Goal: Browse casually: Explore the website without a specific task or goal

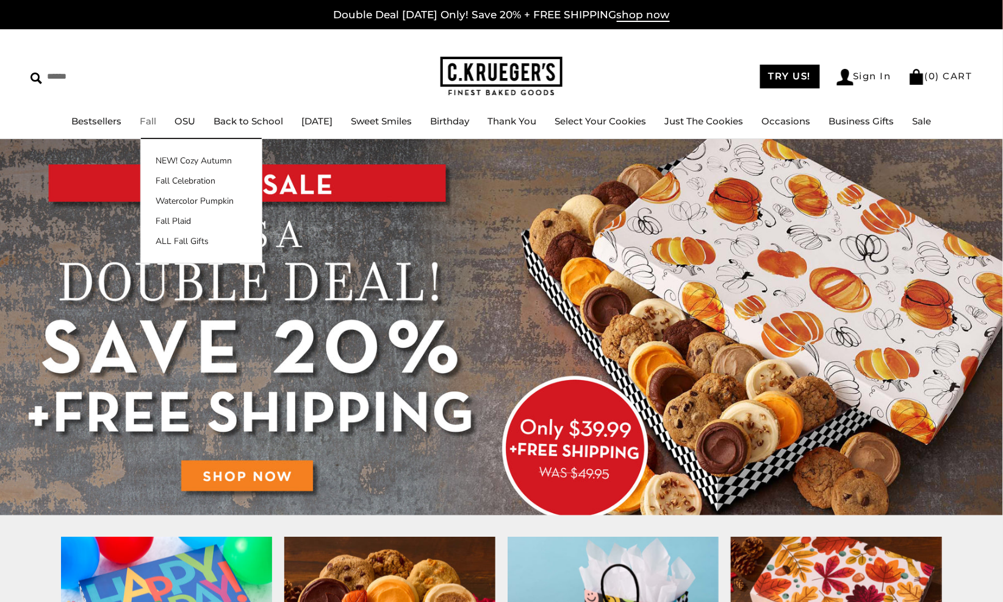
click at [140, 121] on link "Fall" at bounding box center [148, 121] width 16 height 12
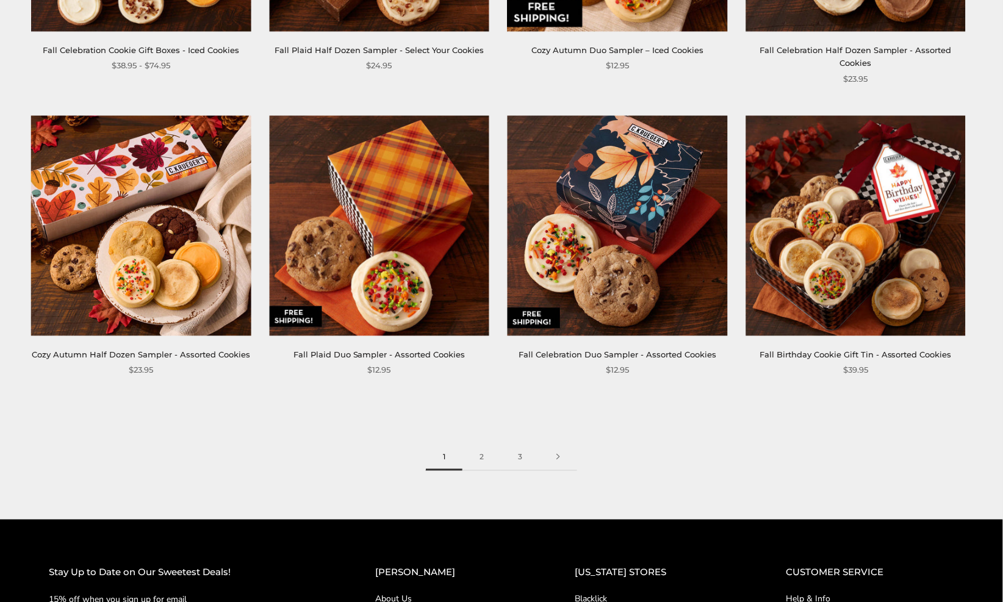
scroll to position [1673, 0]
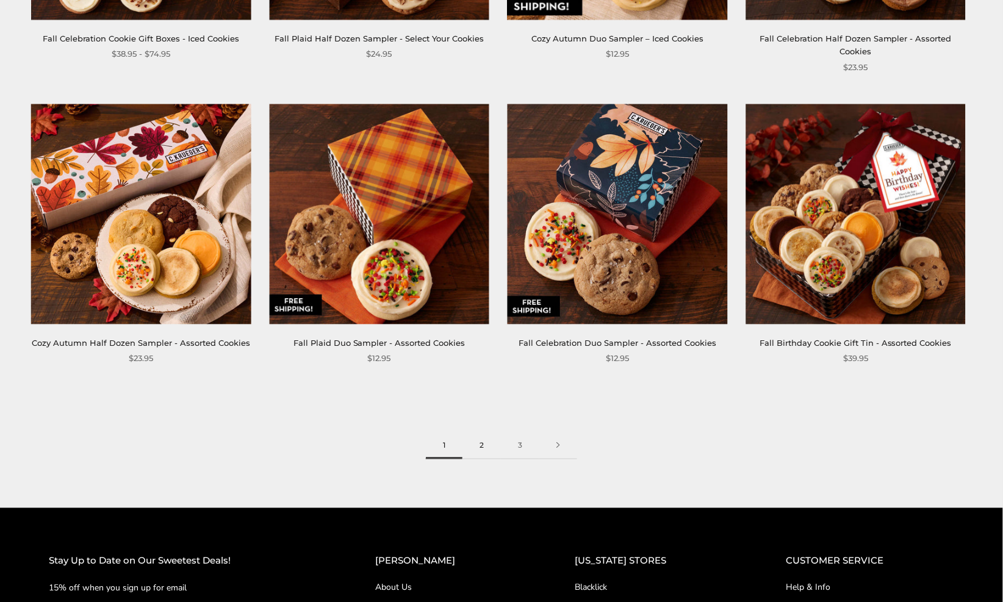
click at [482, 432] on link "2" at bounding box center [482, 445] width 38 height 27
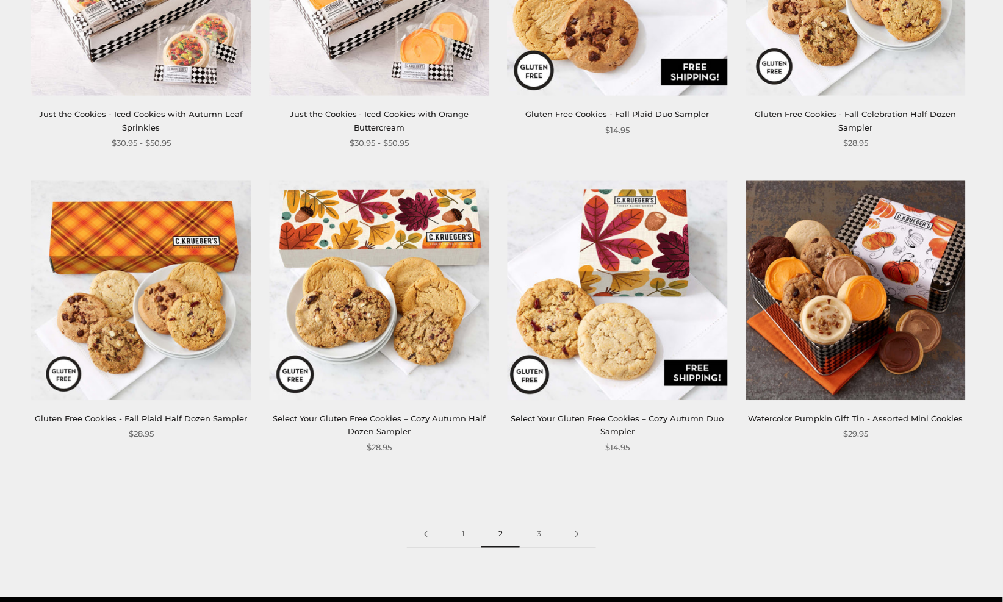
scroll to position [1611, 0]
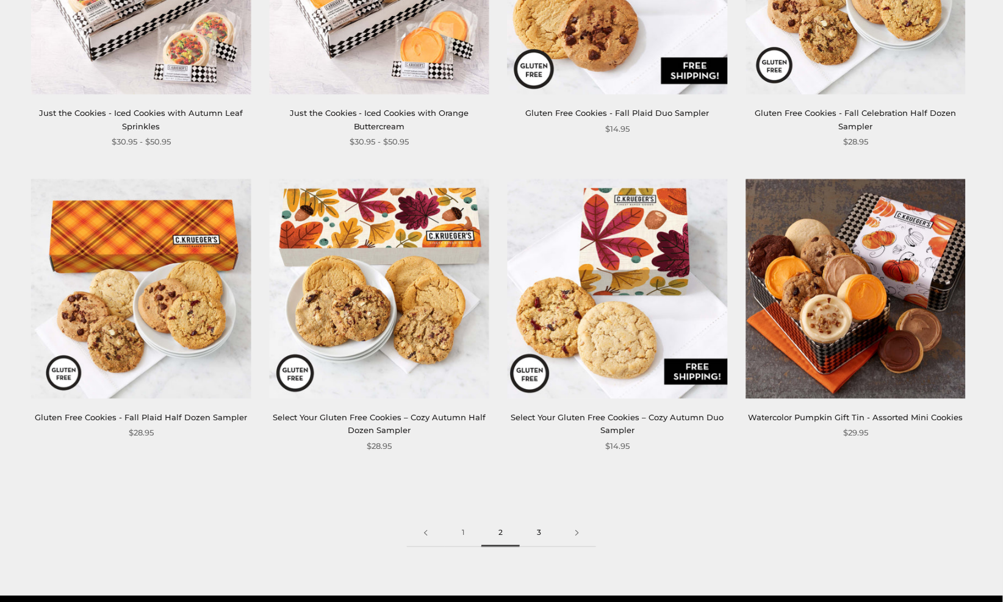
click at [541, 525] on link "3" at bounding box center [539, 533] width 38 height 27
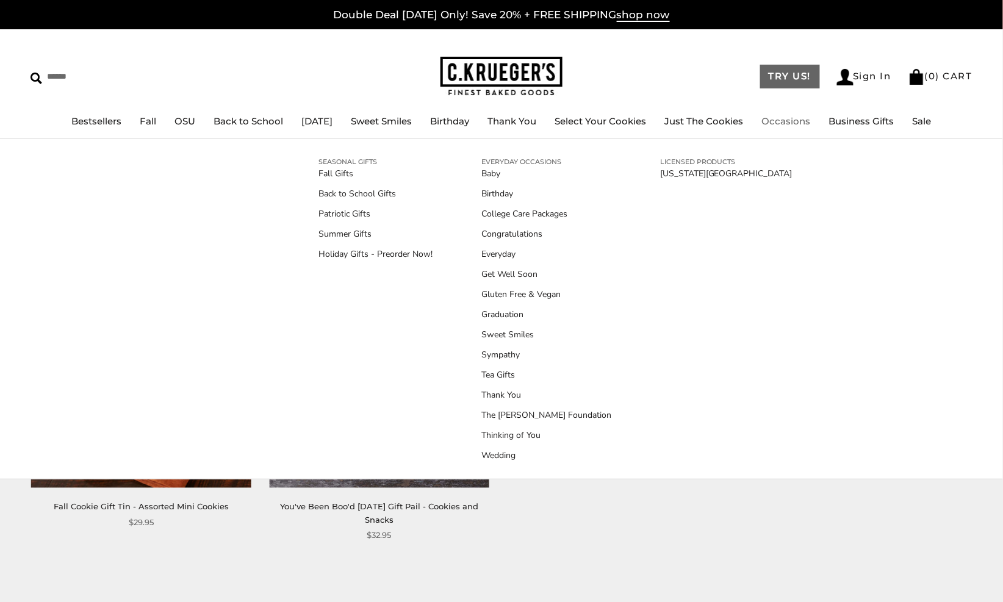
click at [796, 75] on link "TRY US!" at bounding box center [790, 77] width 60 height 24
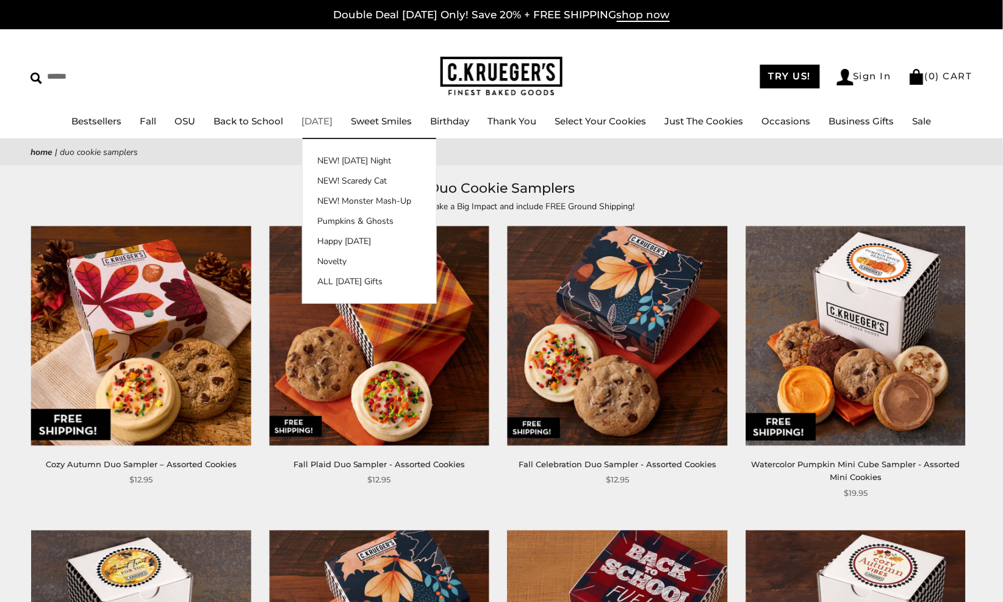
click at [329, 123] on link "[DATE]" at bounding box center [317, 121] width 31 height 12
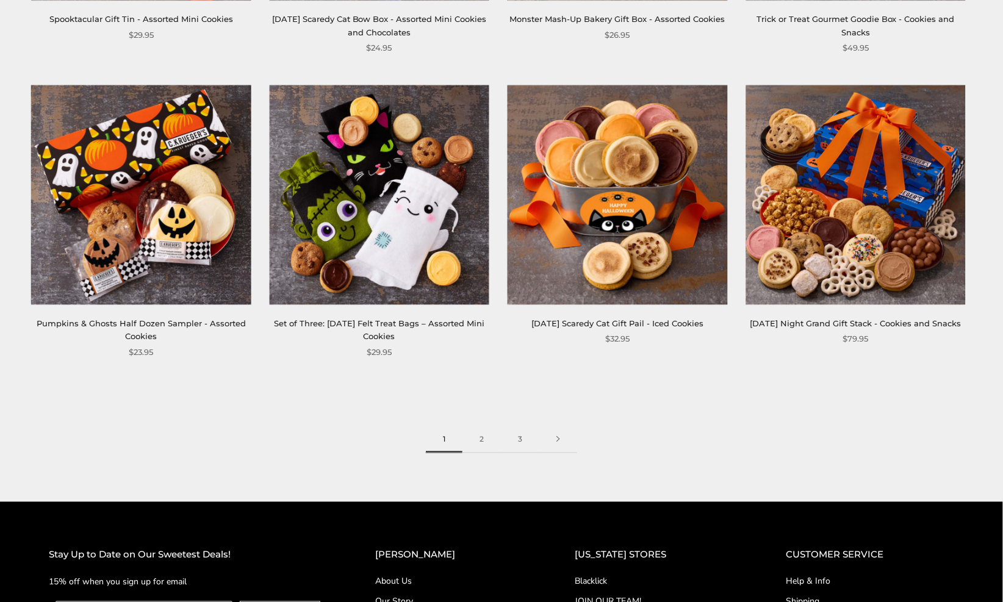
scroll to position [1691, 0]
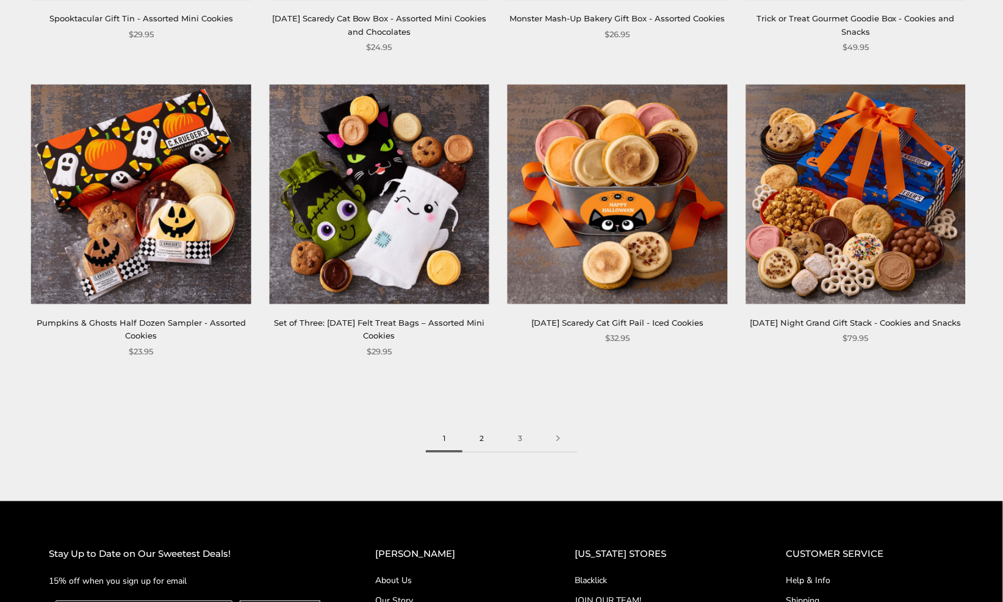
click at [481, 432] on link "2" at bounding box center [482, 438] width 38 height 27
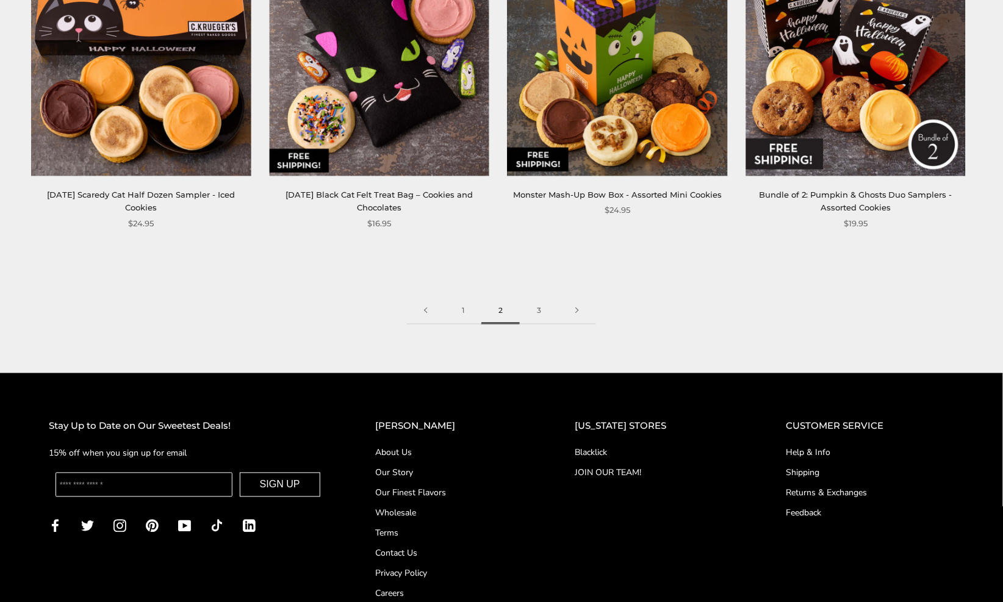
scroll to position [1828, 0]
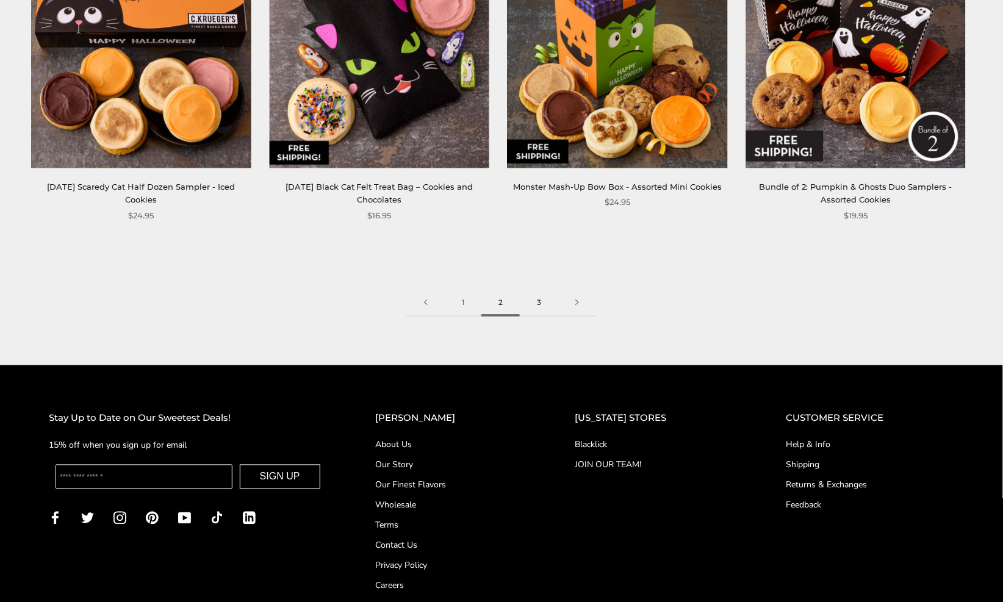
click at [538, 296] on link "3" at bounding box center [539, 302] width 38 height 27
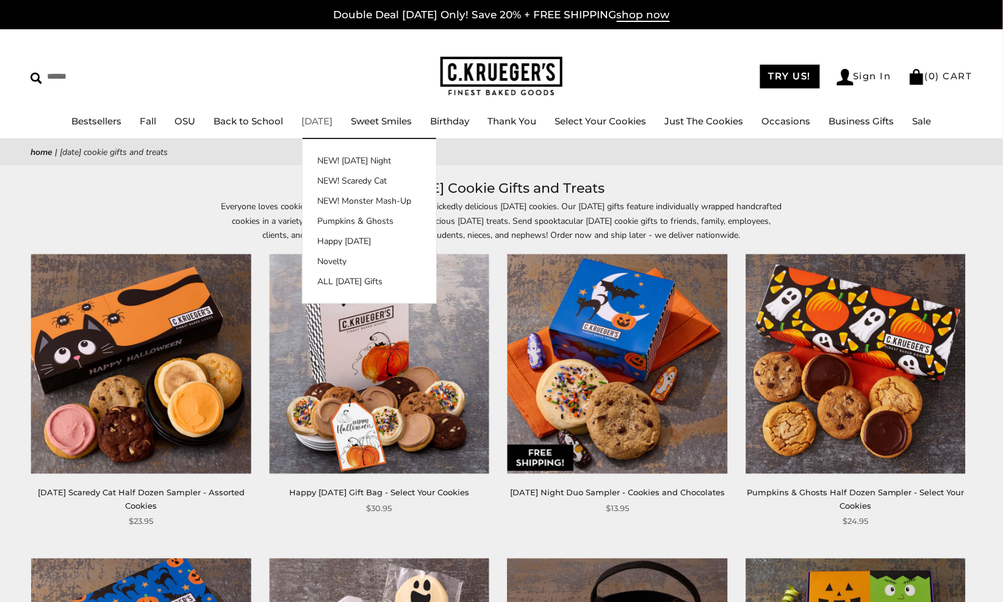
scroll to position [0, 0]
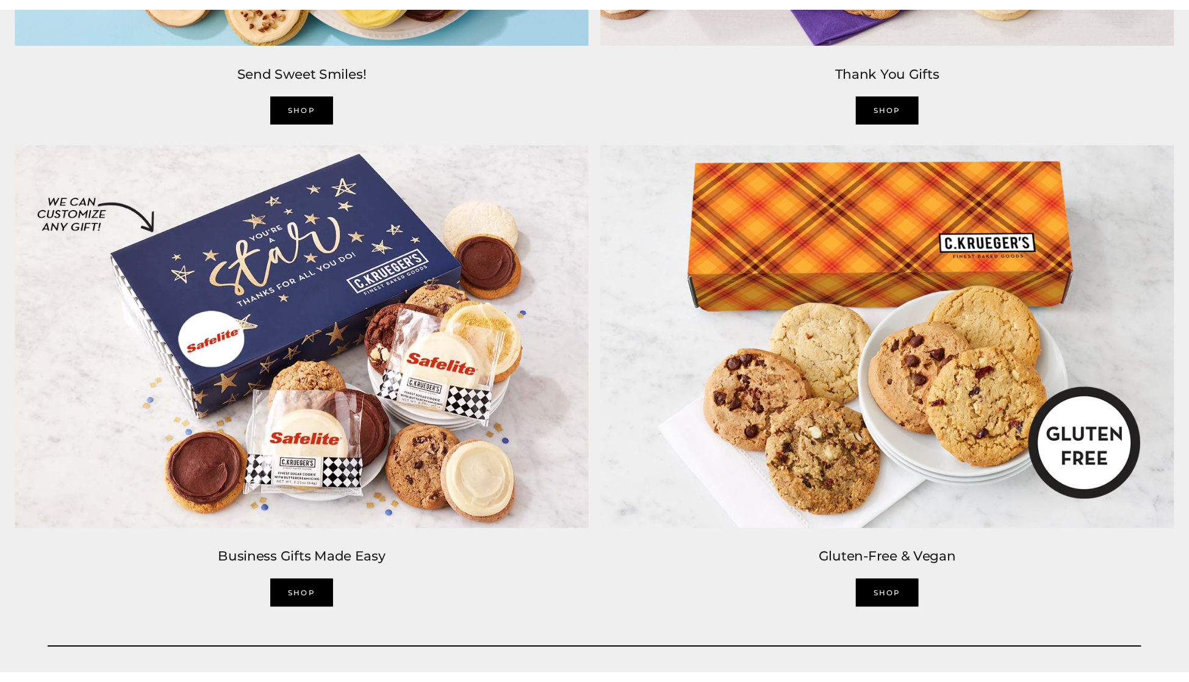
scroll to position [2560, 0]
